Goal: Transaction & Acquisition: Purchase product/service

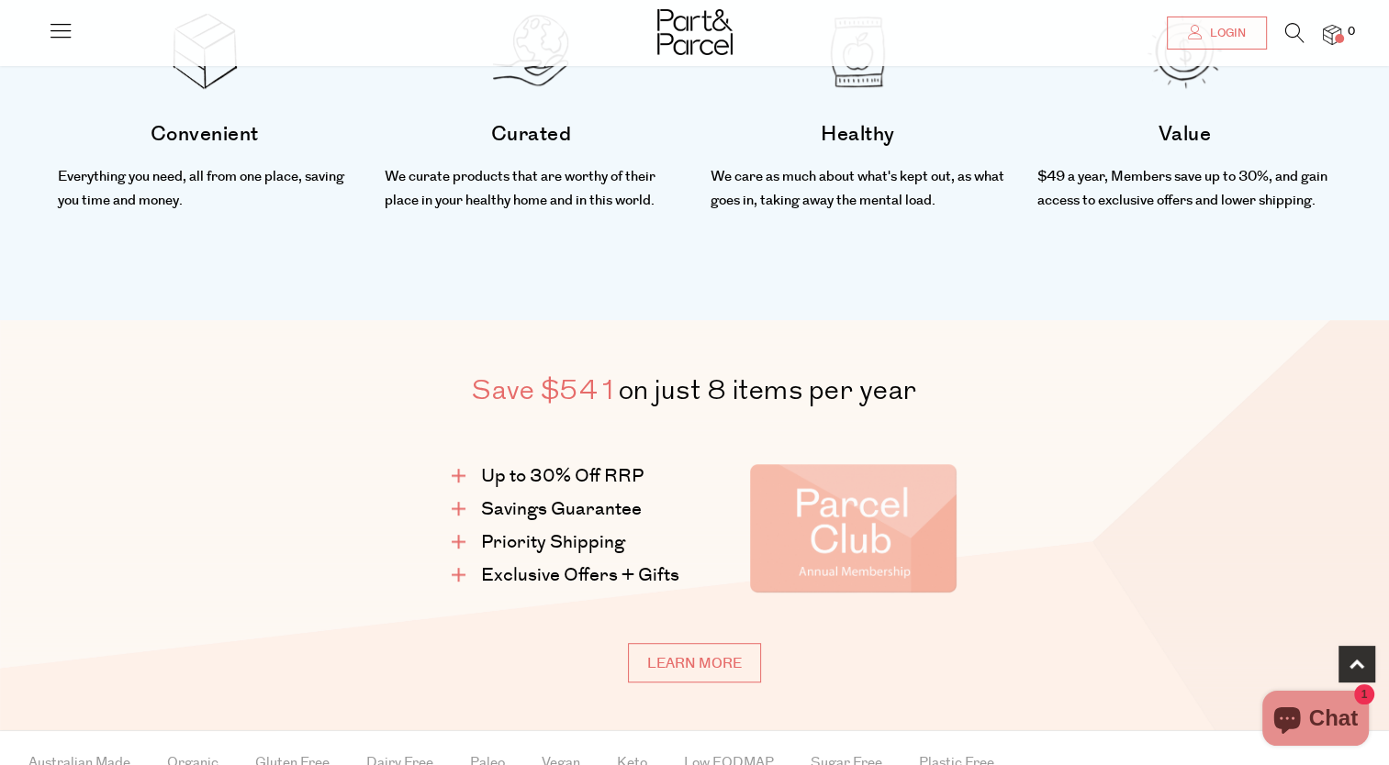
click at [1290, 34] on icon at bounding box center [1294, 33] width 19 height 20
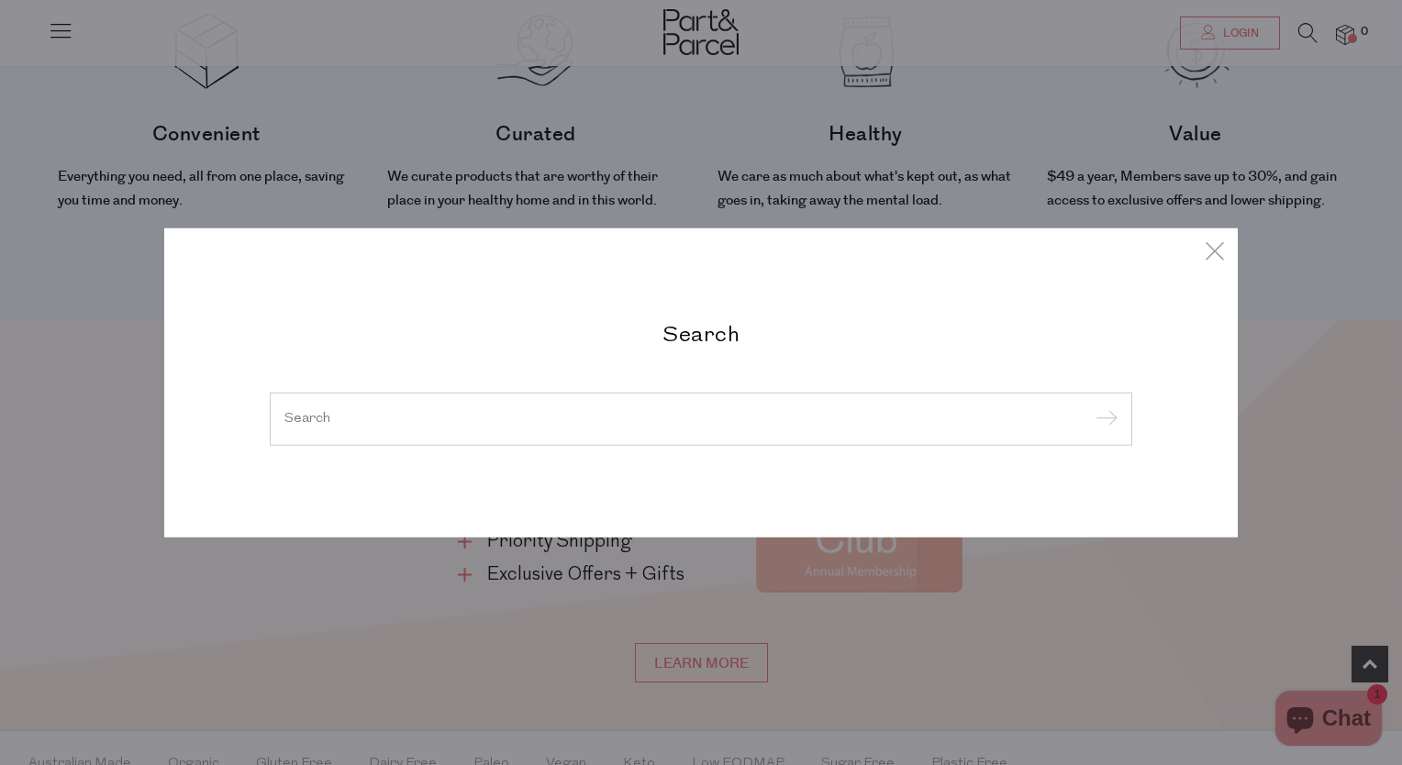
click at [722, 347] on h2 "Search" at bounding box center [701, 333] width 863 height 27
click at [676, 420] on input "search" at bounding box center [701, 419] width 833 height 14
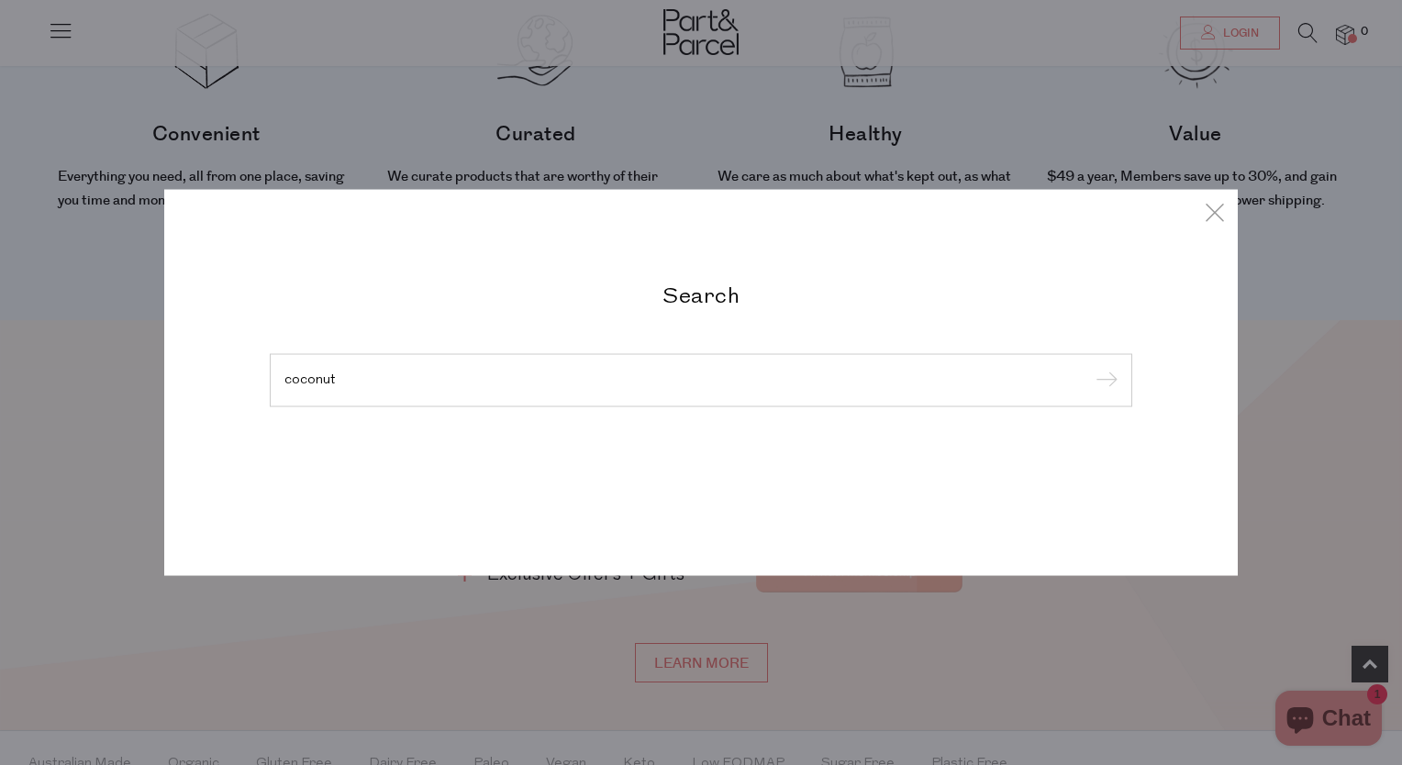
type input "coconut"
click at [1090, 368] on input "submit" at bounding box center [1104, 382] width 28 height 28
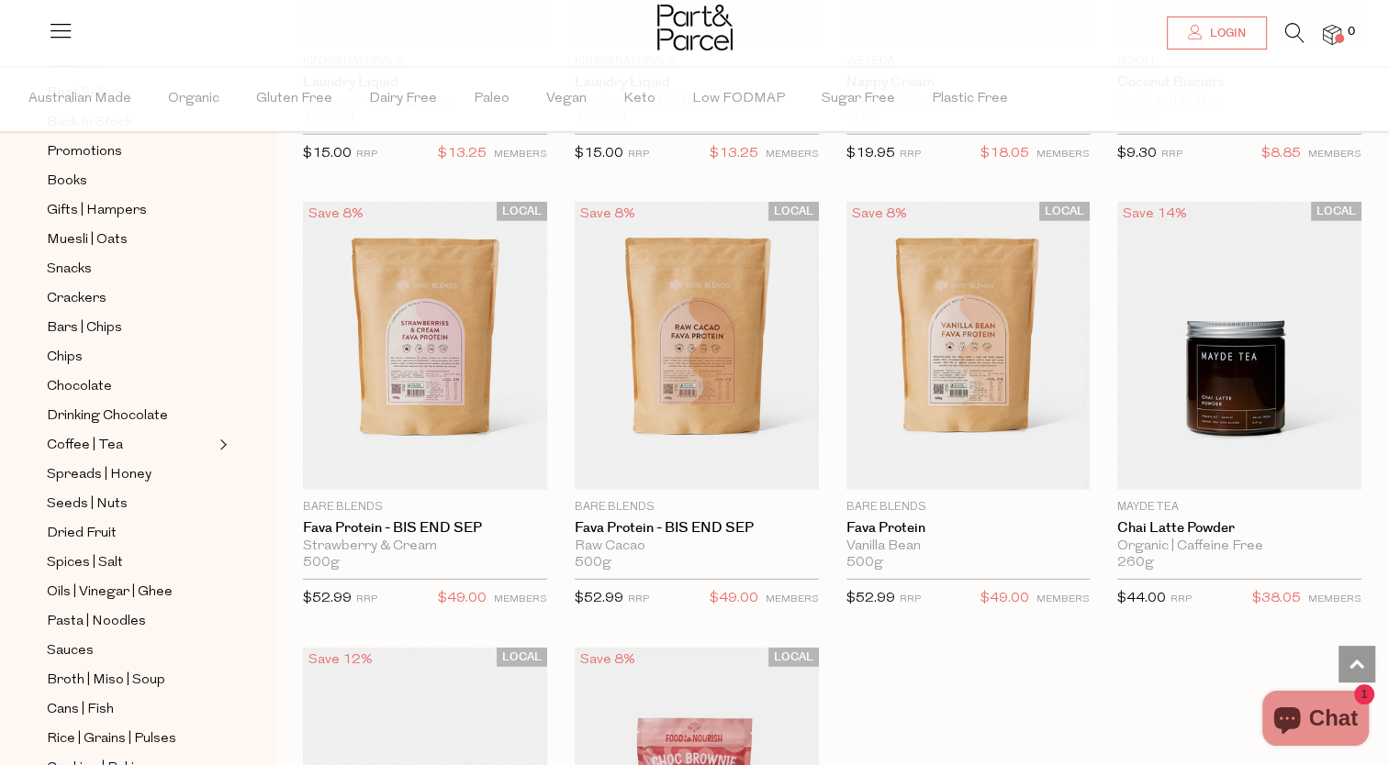
scroll to position [5137, 0]
